Goal: Information Seeking & Learning: Learn about a topic

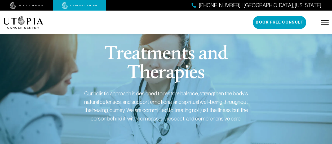
click at [27, 5] on img at bounding box center [26, 5] width 33 height 7
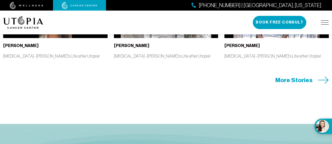
scroll to position [1175, 0]
click at [302, 84] on span "More Stories" at bounding box center [293, 80] width 37 height 8
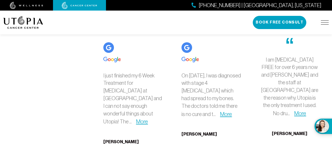
scroll to position [1272, 0]
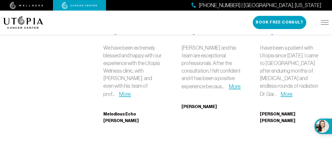
scroll to position [2005, 0]
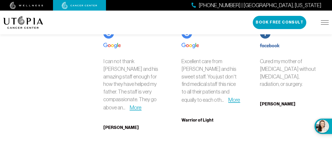
scroll to position [2358, 0]
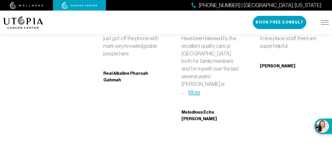
scroll to position [3171, 0]
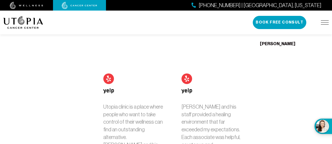
scroll to position [3577, 0]
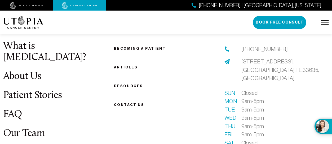
scroll to position [654, 0]
click at [130, 69] on link "Articles" at bounding box center [126, 67] width 24 height 4
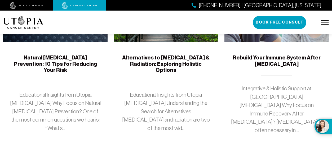
scroll to position [176, 0]
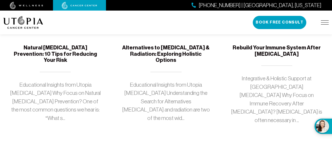
click at [167, 50] on h5 "Alternatives to [MEDICAL_DATA] & Radiation: Exploring Holistic Options" at bounding box center [166, 54] width 92 height 19
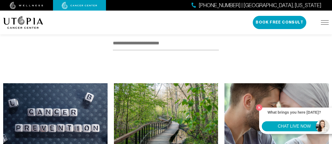
scroll to position [176, 0]
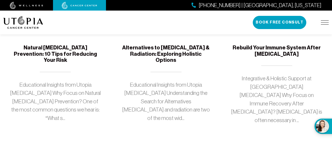
click at [282, 47] on h5 "Rebuild Your Immune System After [MEDICAL_DATA]" at bounding box center [277, 51] width 92 height 12
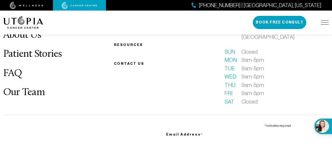
scroll to position [1157, 0]
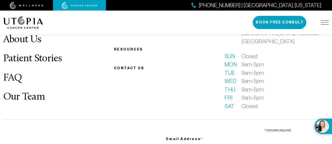
click at [41, 92] on link "Our Team" at bounding box center [24, 97] width 42 height 10
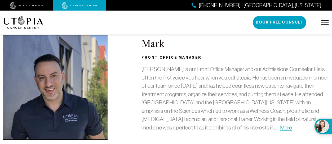
scroll to position [353, 0]
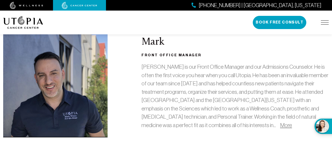
click at [280, 122] on link "More" at bounding box center [286, 125] width 12 height 6
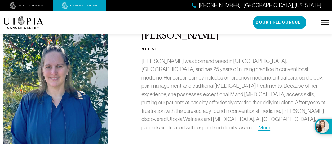
scroll to position [530, 0]
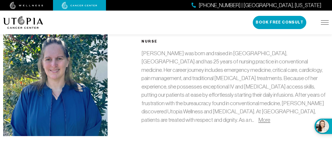
click at [258, 117] on link "More" at bounding box center [264, 120] width 12 height 6
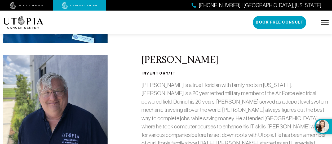
scroll to position [1077, 0]
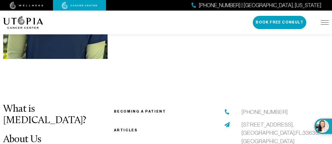
scroll to position [1775, 0]
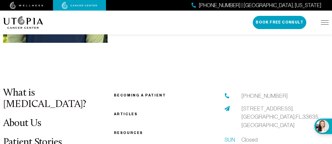
click at [48, 138] on link "Patient Stories" at bounding box center [32, 143] width 59 height 10
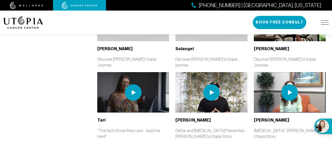
scroll to position [1016, 0]
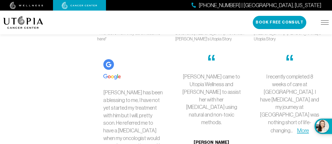
scroll to position [1113, 0]
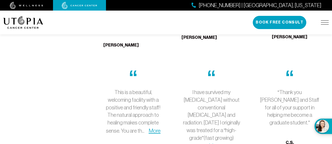
scroll to position [1342, 0]
